Goal: Navigation & Orientation: Find specific page/section

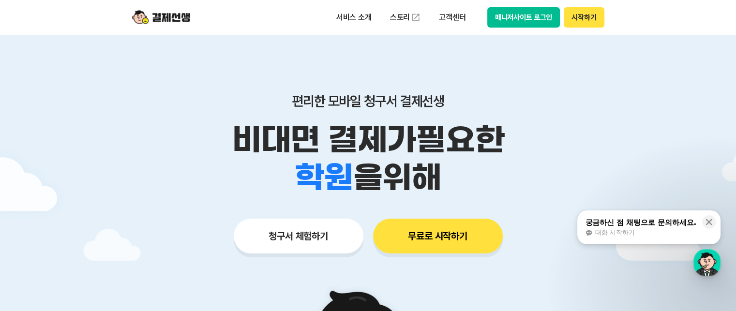
click at [526, 15] on button "매니저사이트 로그인" at bounding box center [523, 17] width 73 height 20
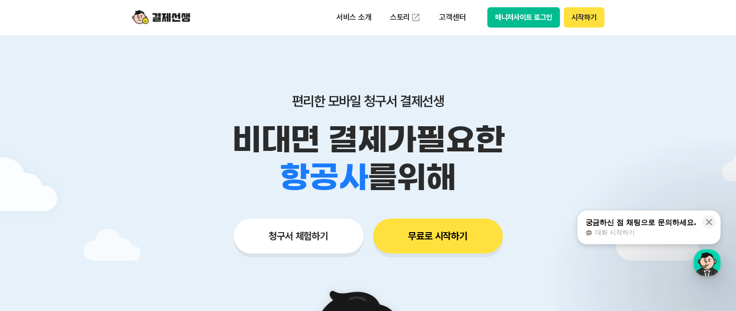
click at [538, 13] on button "매니저사이트 로그인" at bounding box center [523, 17] width 73 height 20
click at [537, 13] on button "매니저사이트 로그인" at bounding box center [523, 17] width 73 height 20
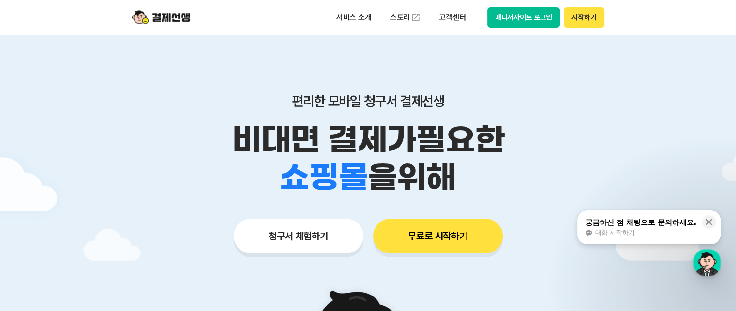
click at [557, 59] on div "편리한 모바일 청구서 결제선생 비대면 결제가 필요한 학원 공부방 호텔 쇼핑몰 병원 배달 보험사 항공사 골프장 을 위해 청구서 체험하기 무료로 …" at bounding box center [367, 154] width 495 height 239
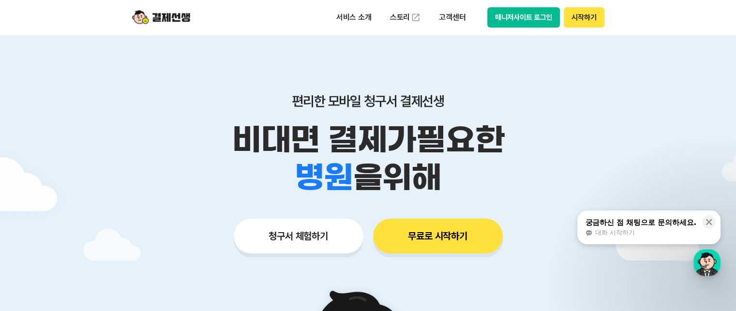
click at [581, 18] on button "시작하기" at bounding box center [583, 17] width 40 height 20
click at [509, 13] on button "매니저사이트 로그인" at bounding box center [523, 17] width 73 height 20
click at [586, 78] on div "편리한 모바일 청구서 결제선생 비대면 결제가 필요한 학원 공부방 호텔 쇼핑몰 병원 배달 보험사 항공사 골프장 을 위해 청구서 체험하기 무료로 …" at bounding box center [367, 154] width 495 height 239
click at [116, 9] on header "서비스 소개 스토리 고객센터 매니저사이트 로그인 시작하기" at bounding box center [368, 17] width 736 height 35
click at [430, 241] on button "무료로 시작하기" at bounding box center [438, 236] width 130 height 35
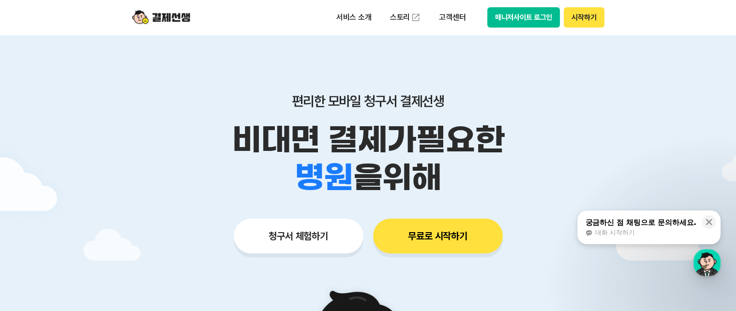
click at [559, 185] on div "학원 공부방 호텔 쇼핑몰 병원 배달 보험사 항공사 골프장 을 위해" at bounding box center [367, 178] width 495 height 38
click at [539, 14] on button "매니저사이트 로그인" at bounding box center [523, 17] width 73 height 20
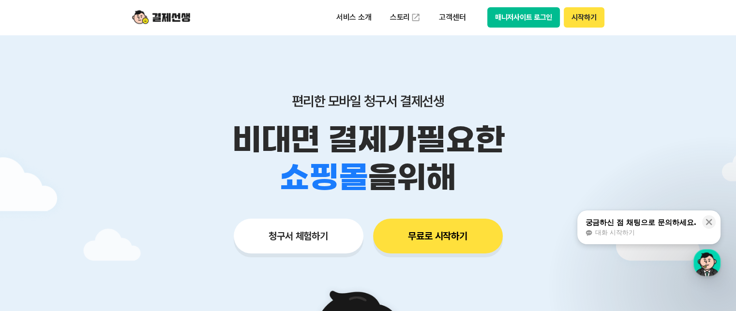
click at [515, 78] on div "편리한 모바일 청구서 결제선생 비대면 결제가 필요한 학원 공부방 호텔 쇼핑몰 병원 배달 보험사 항공사 골프장 을 위해 청구서 체험하기 무료로 …" at bounding box center [367, 154] width 495 height 239
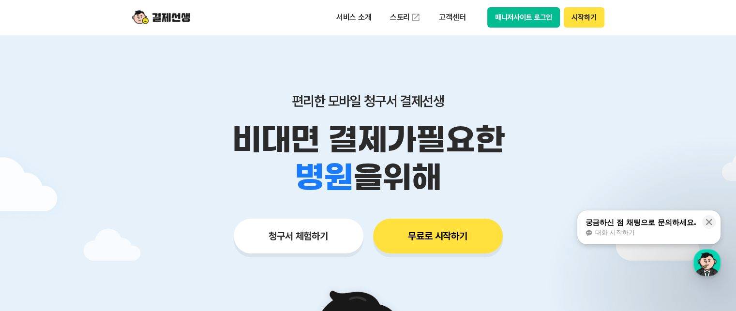
click at [608, 116] on div "편리한 모바일 청구서 결제선생 비대면 결제가 필요한 학원 공부방 호텔 쇼핑몰 병원 배달 보험사 항공사 골프장 을 위해" at bounding box center [367, 145] width 495 height 104
click at [519, 19] on button "매니저사이트 로그인" at bounding box center [523, 17] width 73 height 20
click at [158, 144] on p "비대면 결제가 필요한" at bounding box center [367, 140] width 495 height 38
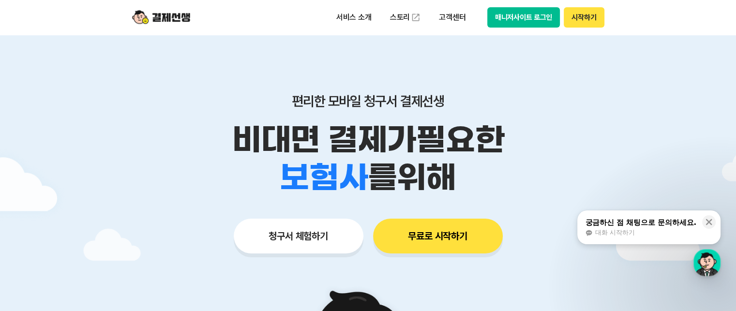
click at [544, 15] on button "매니저사이트 로그인" at bounding box center [523, 17] width 73 height 20
